Goal: Find specific page/section: Find specific page/section

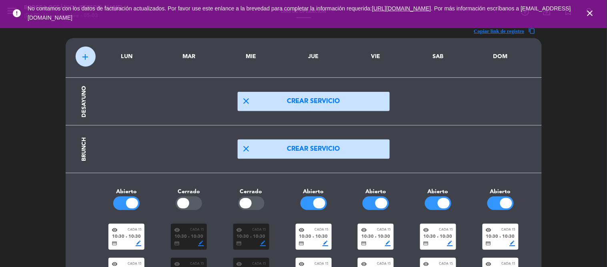
click at [592, 13] on icon "close" at bounding box center [591, 13] width 10 height 10
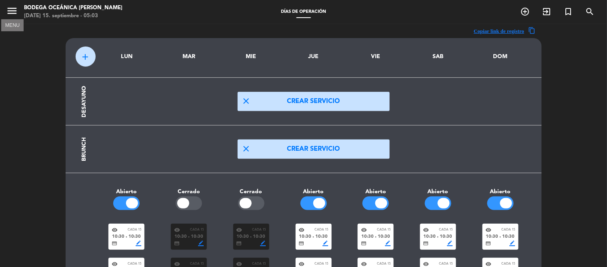
click at [11, 13] on icon "menu" at bounding box center [12, 11] width 12 height 12
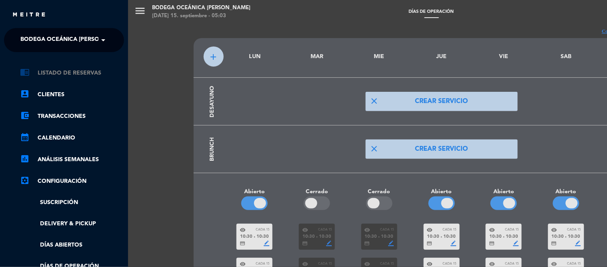
click at [78, 71] on link "chrome_reader_mode Listado de Reservas" at bounding box center [72, 73] width 104 height 10
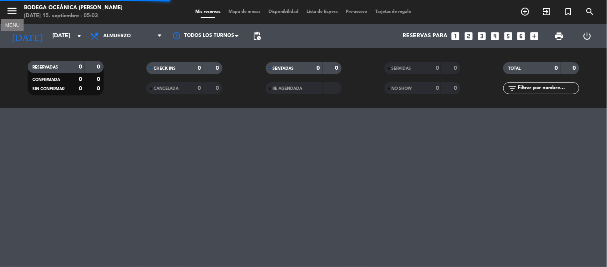
click at [13, 10] on icon "menu" at bounding box center [12, 11] width 12 height 12
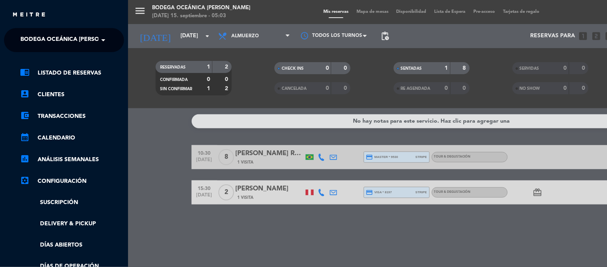
click at [41, 39] on span "Bodega Oceánica José Ignacio ­­­­· Turismo" at bounding box center [72, 40] width 105 height 17
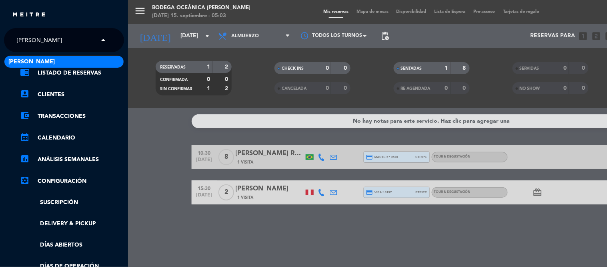
type input "varela"
click at [25, 60] on span "Viña Varela Zarranz" at bounding box center [31, 61] width 46 height 9
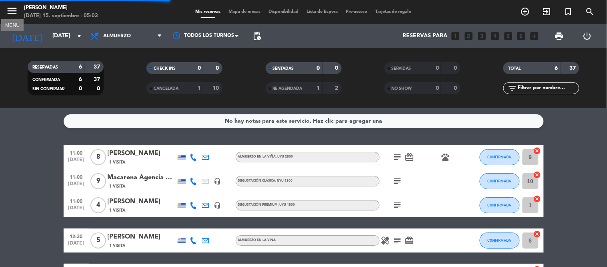
click at [10, 14] on icon "menu" at bounding box center [12, 11] width 12 height 12
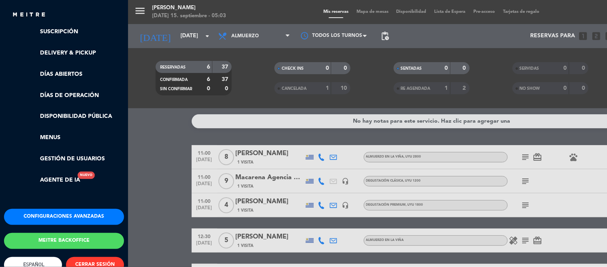
scroll to position [178, 0]
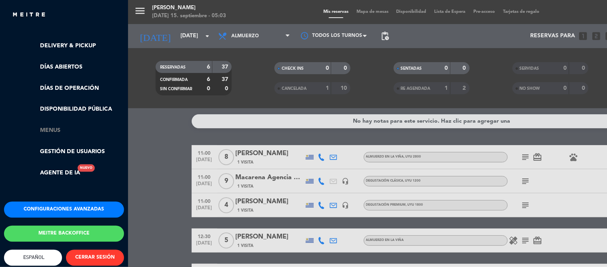
click at [56, 128] on link "Menus" at bounding box center [72, 130] width 104 height 9
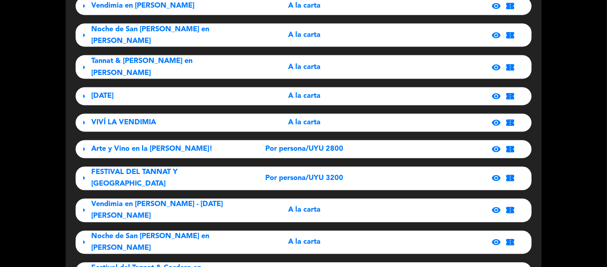
scroll to position [356, 0]
